Goal: Transaction & Acquisition: Purchase product/service

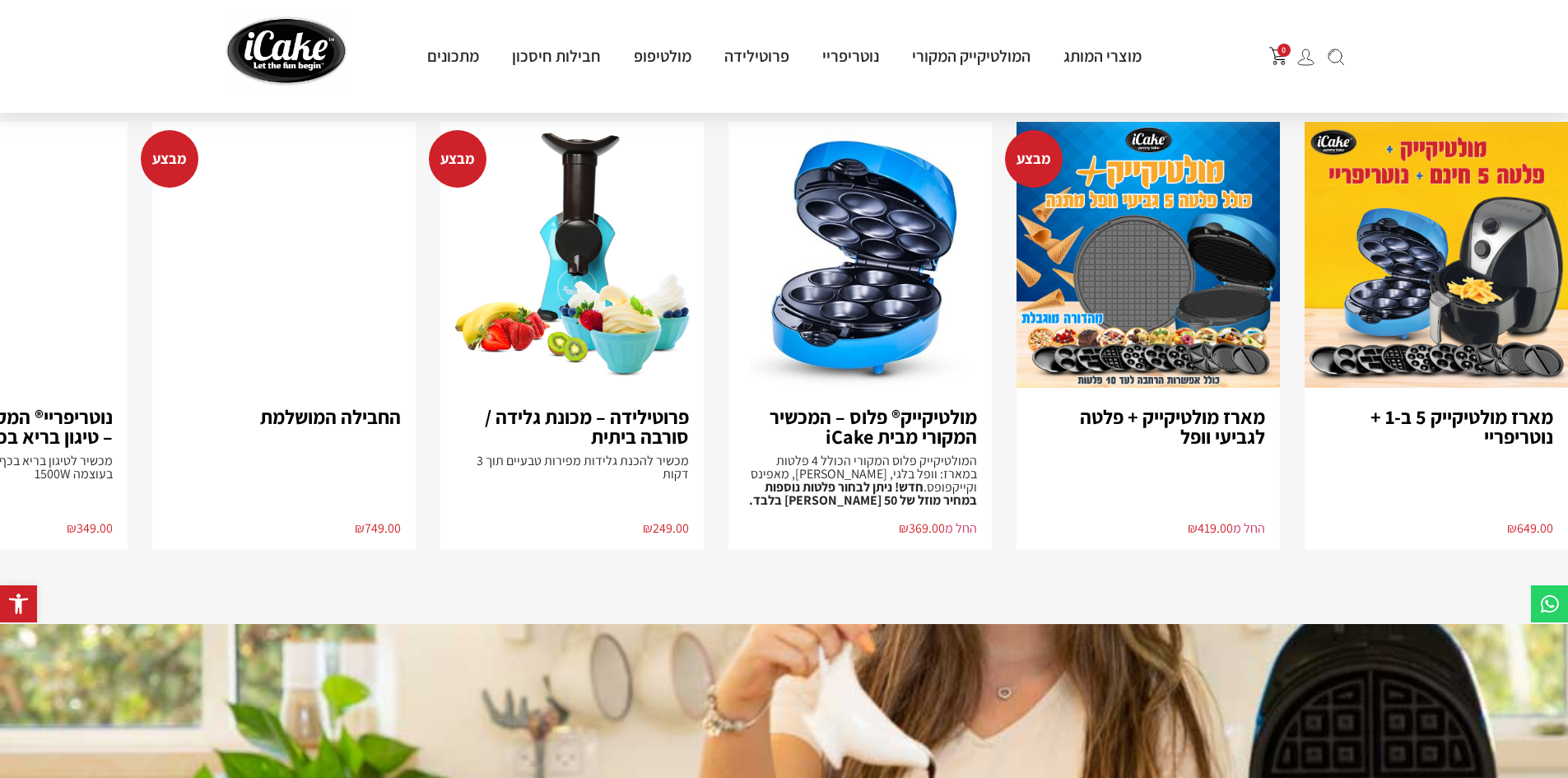
scroll to position [1153, 0]
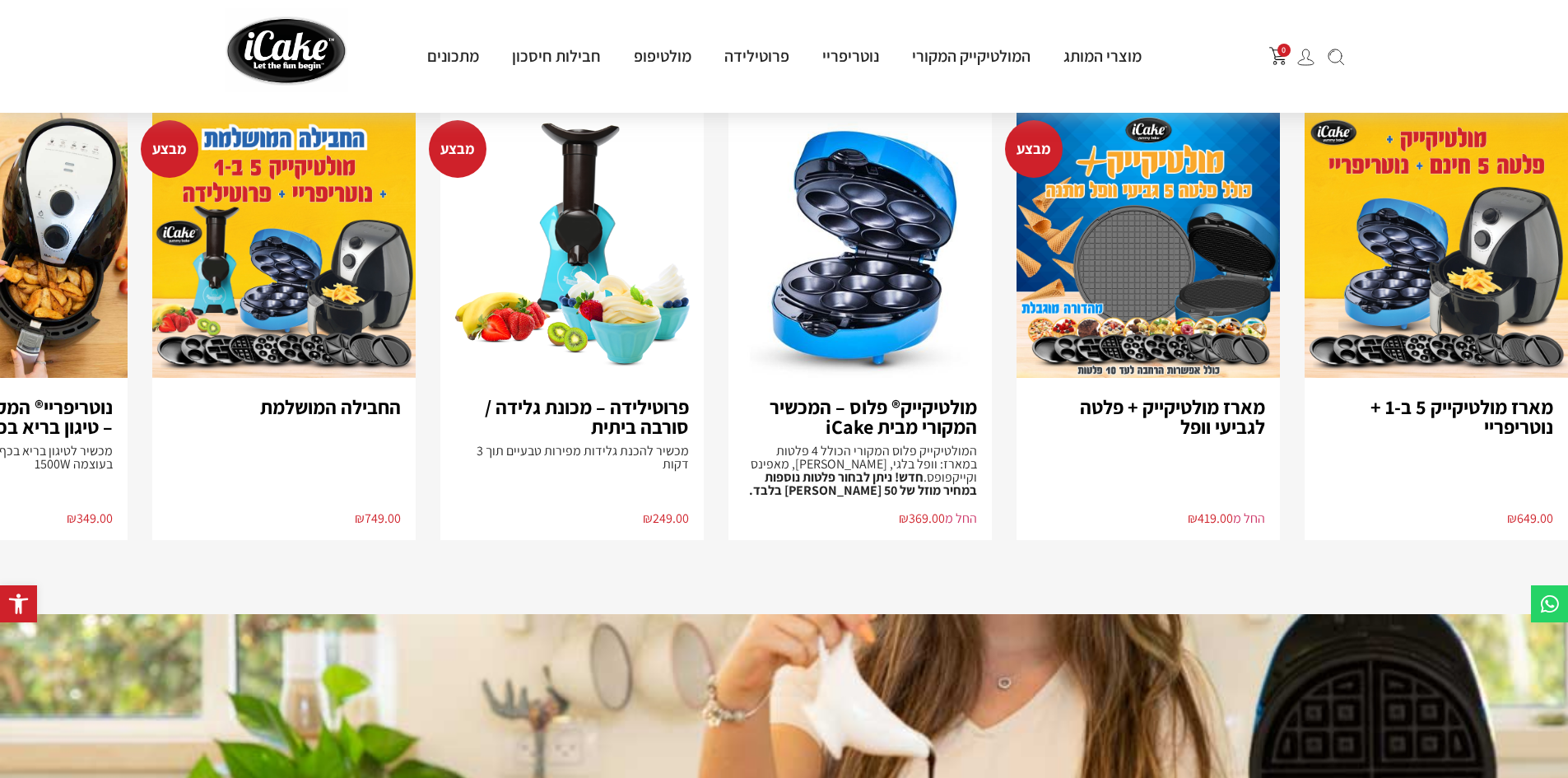
click at [1446, 408] on h3 "מארז מולטיקייק 5 ב-1 + נוטריפריי" at bounding box center [1437, 416] width 234 height 40
click at [1376, 320] on img "1 / 8" at bounding box center [1436, 245] width 263 height 266
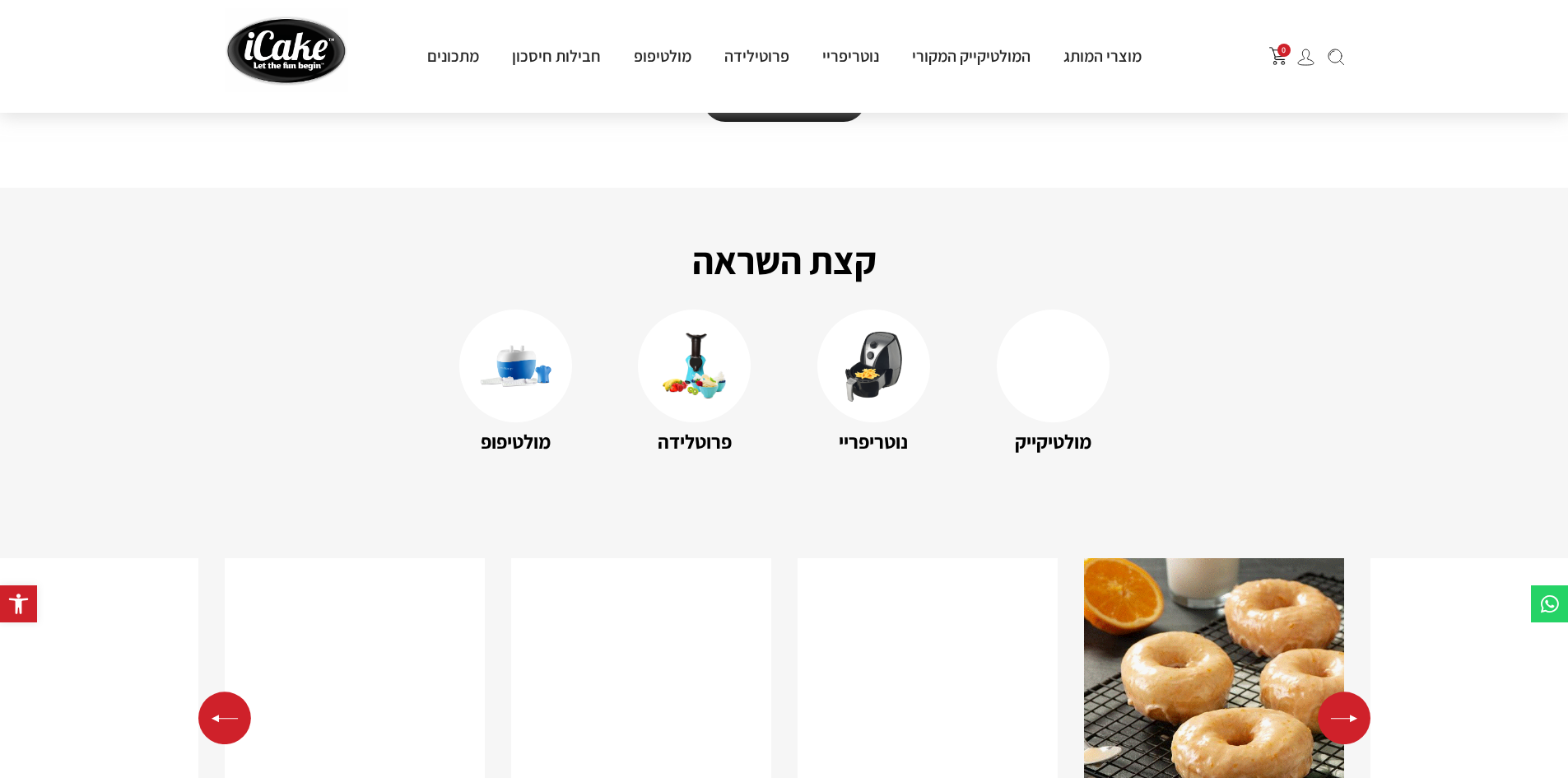
scroll to position [2388, 0]
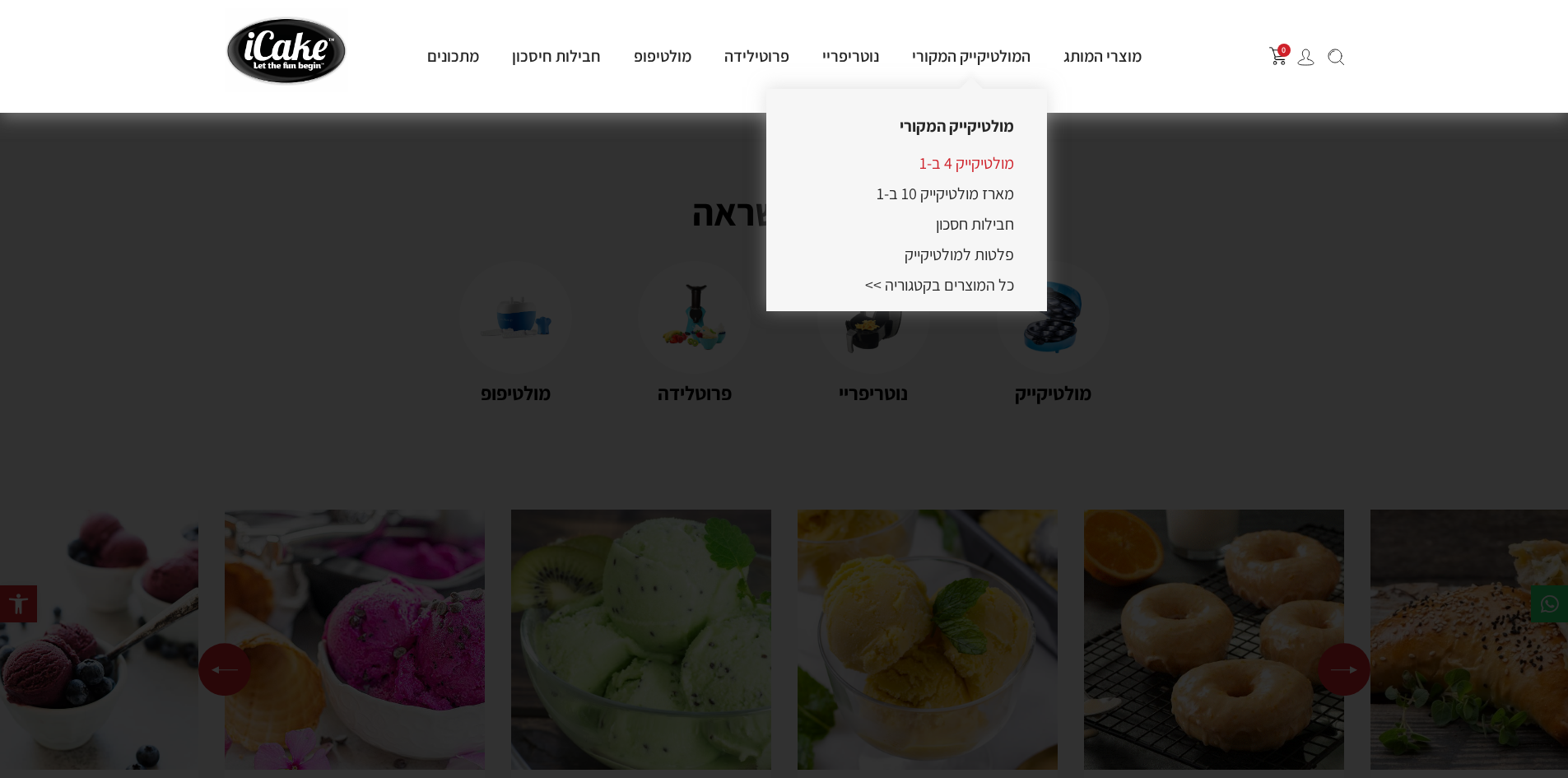
click at [965, 167] on link "מולטיקייק 4 ב-1" at bounding box center [966, 163] width 94 height 21
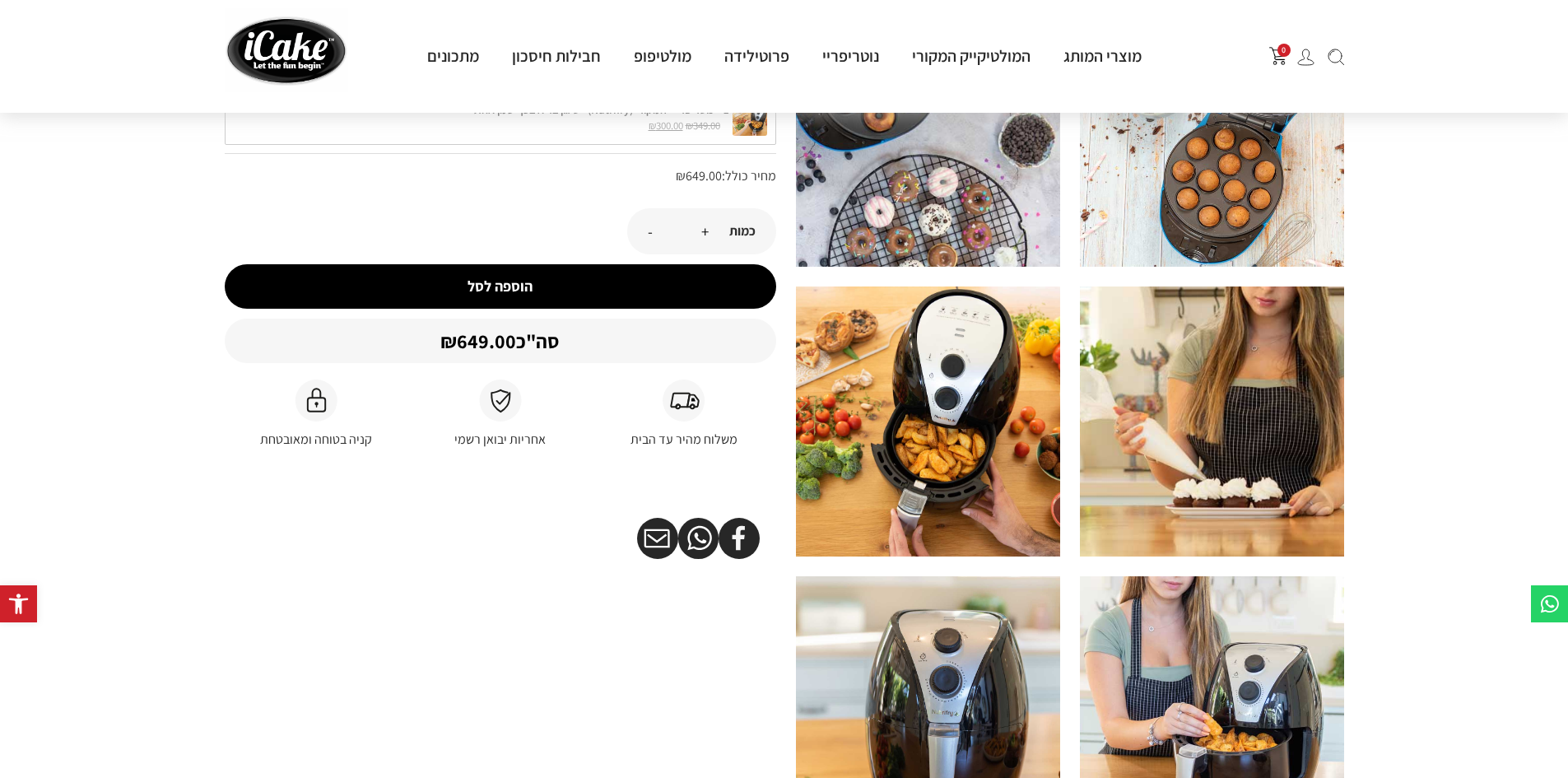
scroll to position [83, 0]
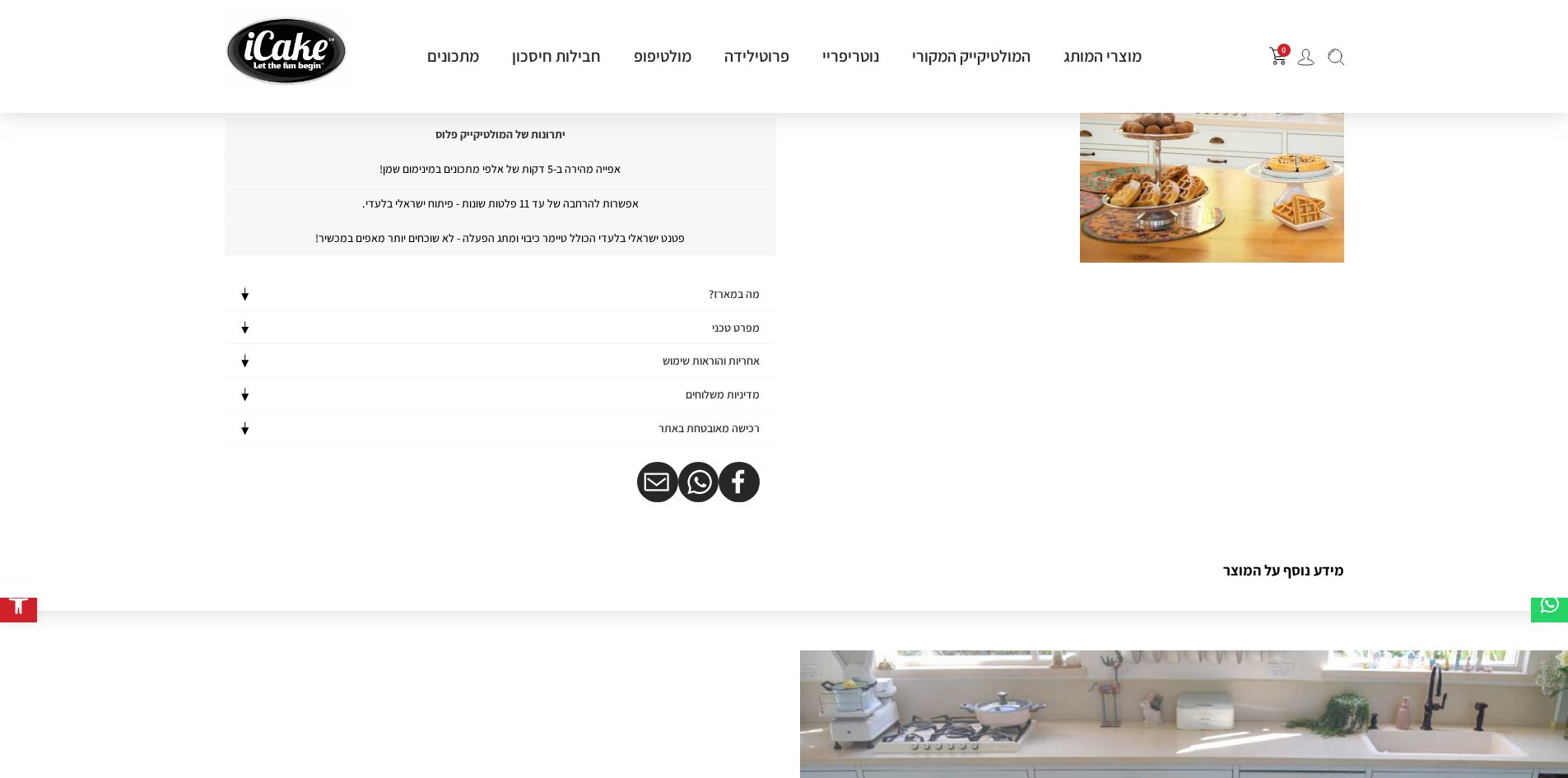
scroll to position [741, 0]
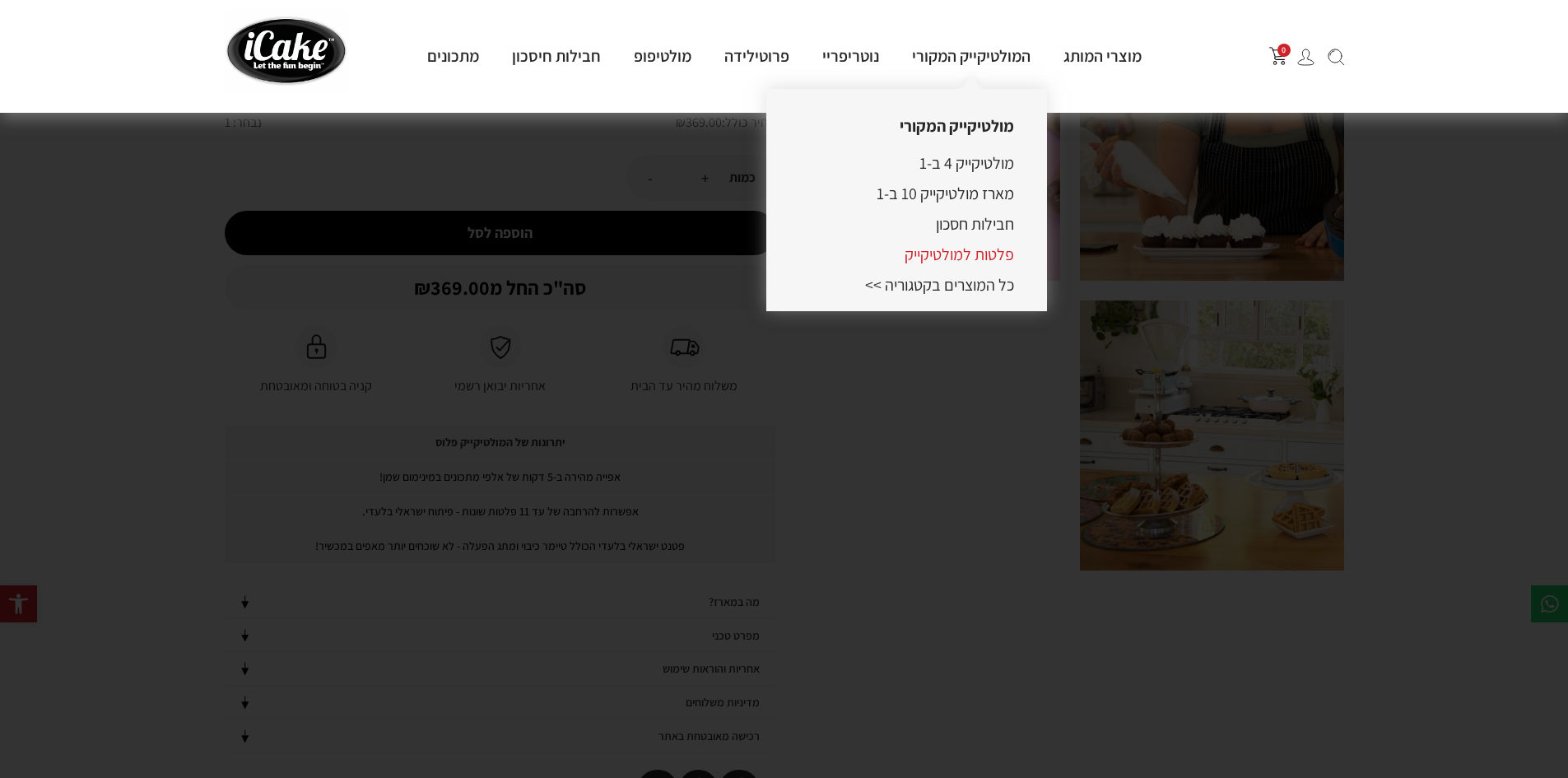
click at [994, 256] on link "פלטות למולטיקייק" at bounding box center [959, 255] width 110 height 21
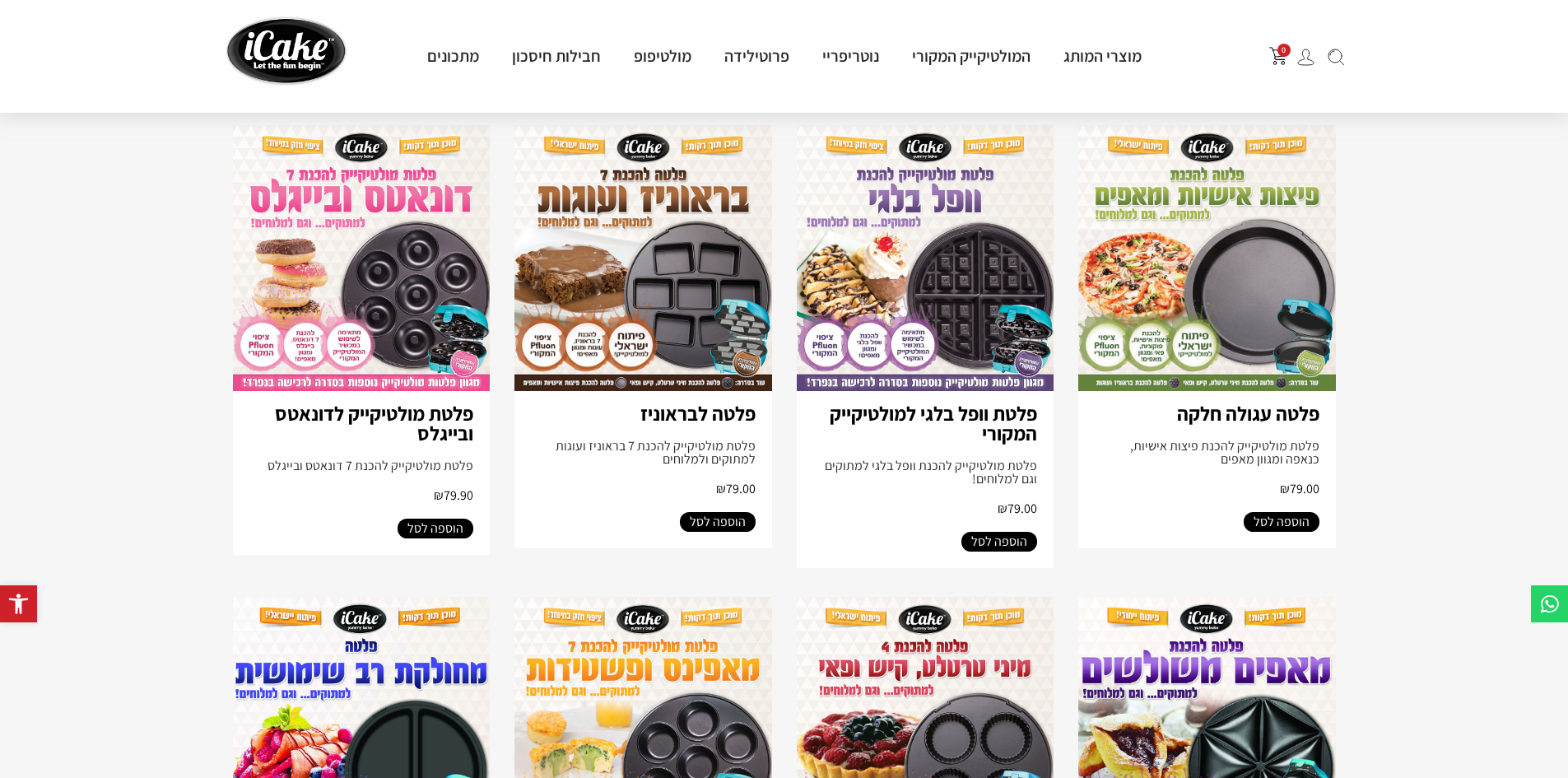
scroll to position [659, 0]
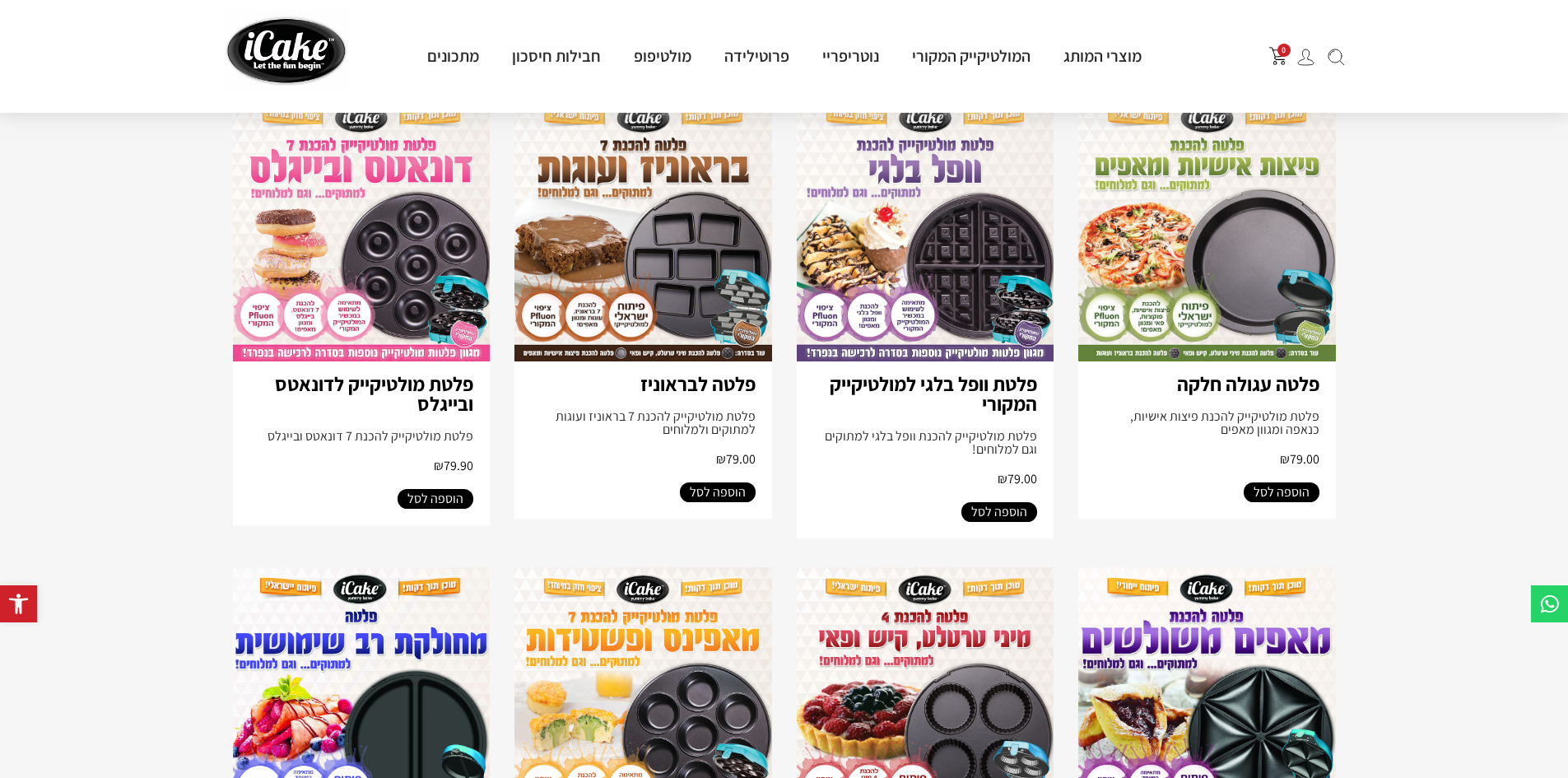
click at [993, 504] on span "הוספה לסל" at bounding box center [999, 513] width 56 height 19
